Goal: Find specific page/section

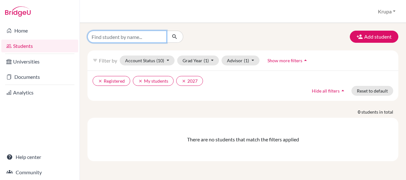
click at [145, 37] on input "Find student by name..." at bounding box center [126, 37] width 79 height 12
type input "aruuke"
click button "submit" at bounding box center [174, 37] width 17 height 12
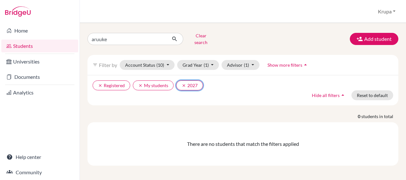
click at [182, 83] on icon "clear" at bounding box center [184, 85] width 4 height 4
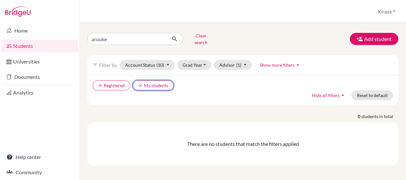
click at [139, 83] on icon "clear" at bounding box center [140, 85] width 4 height 4
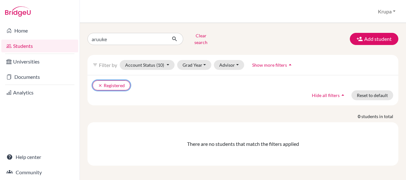
click at [99, 83] on icon "clear" at bounding box center [100, 85] width 4 height 4
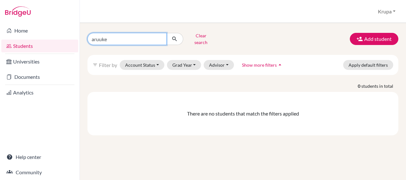
click button "submit" at bounding box center [174, 39] width 17 height 12
click at [23, 27] on link "Home" at bounding box center [39, 30] width 77 height 13
type input "a"
type input "[PERSON_NAME]"
click button "submit" at bounding box center [174, 39] width 17 height 12
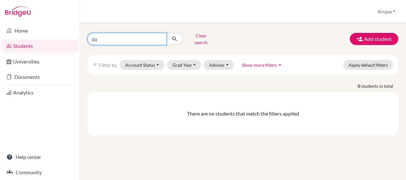
type input "d"
type input "sabry"
click button "submit" at bounding box center [174, 39] width 17 height 12
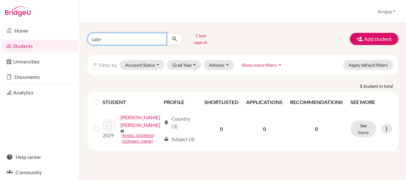
click at [125, 37] on input "sabr" at bounding box center [126, 39] width 79 height 12
type input "s"
type input "[PERSON_NAME]"
click button "submit" at bounding box center [174, 39] width 17 height 12
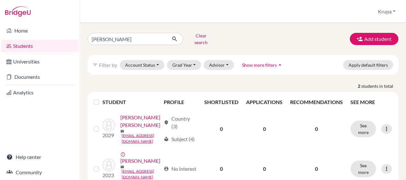
click at [30, 31] on link "Home" at bounding box center [39, 30] width 77 height 13
